Goal: Obtain resource: Download file/media

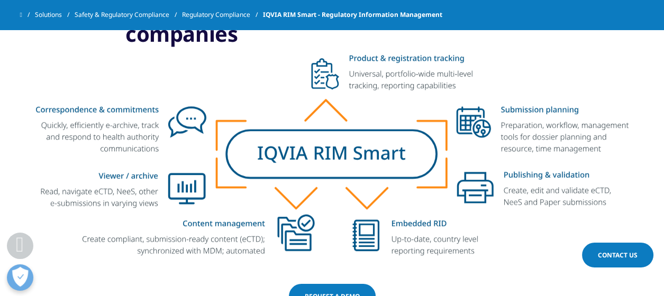
scroll to position [732, 0]
click at [376, 205] on img at bounding box center [332, 155] width 593 height 201
click at [534, 204] on img at bounding box center [332, 155] width 593 height 201
click at [529, 176] on img at bounding box center [332, 155] width 593 height 201
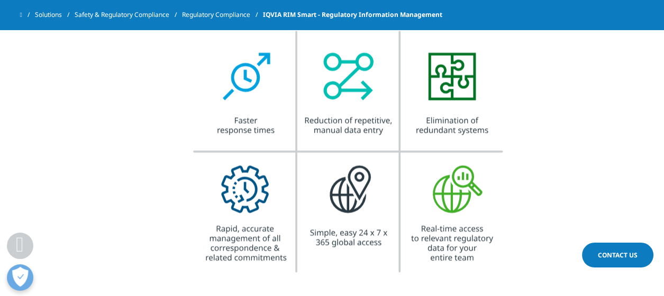
scroll to position [2052, 0]
click at [445, 113] on img at bounding box center [332, 152] width 344 height 248
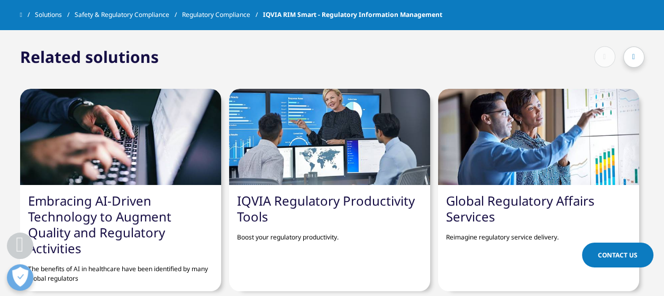
scroll to position [2852, 0]
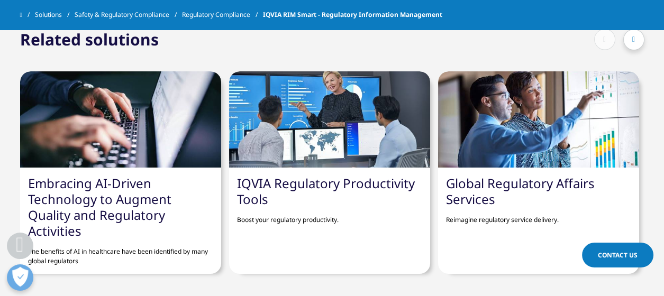
click at [375, 183] on link "IQVIA Regulatory Productivity Tools" at bounding box center [326, 191] width 178 height 33
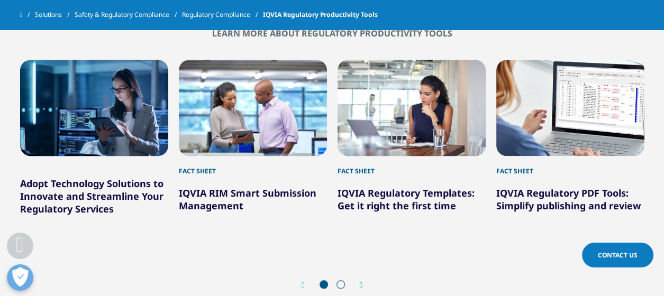
scroll to position [1111, 0]
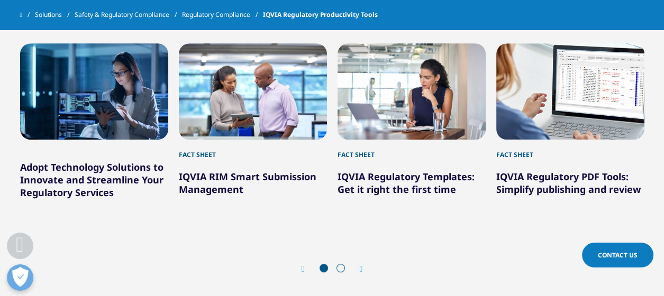
click at [521, 177] on link "IQVIA Regulatory PDF Tools: Simplify publishing and review" at bounding box center [568, 182] width 144 height 25
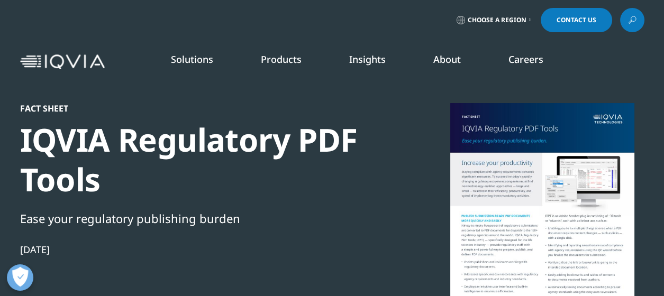
scroll to position [96, 625]
click at [525, 224] on div at bounding box center [542, 222] width 204 height 238
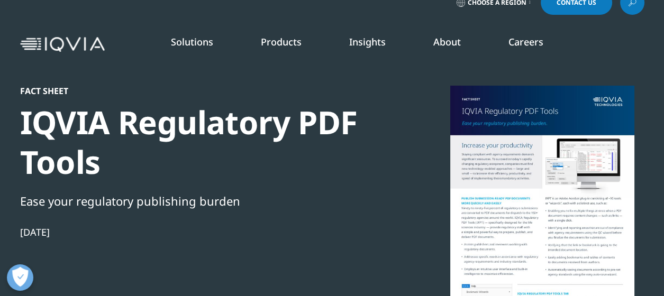
scroll to position [0, 0]
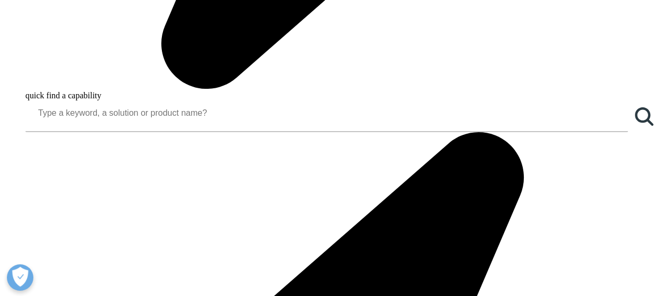
scroll to position [1111, 0]
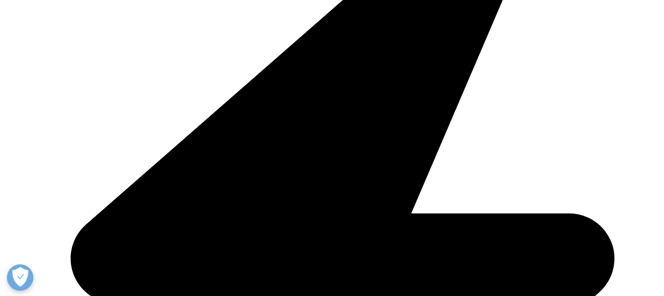
scroll to position [361, 0]
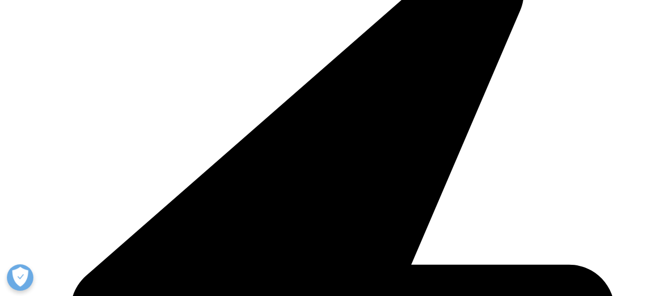
scroll to position [668, 0]
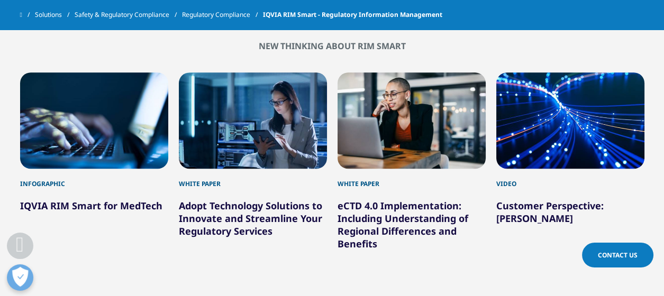
scroll to position [1253, 0]
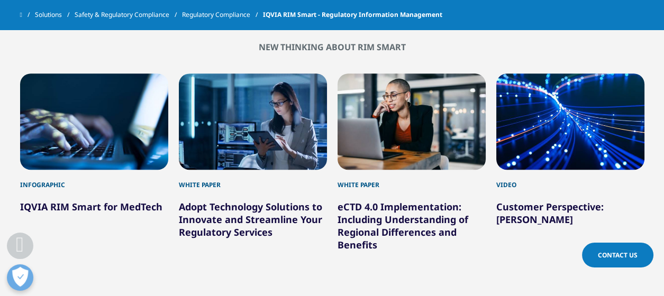
click at [223, 136] on div "2 / 12" at bounding box center [253, 122] width 148 height 96
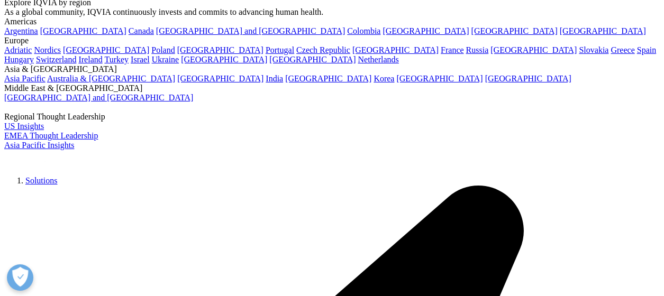
scroll to position [80, 0]
